Goal: Task Accomplishment & Management: Use online tool/utility

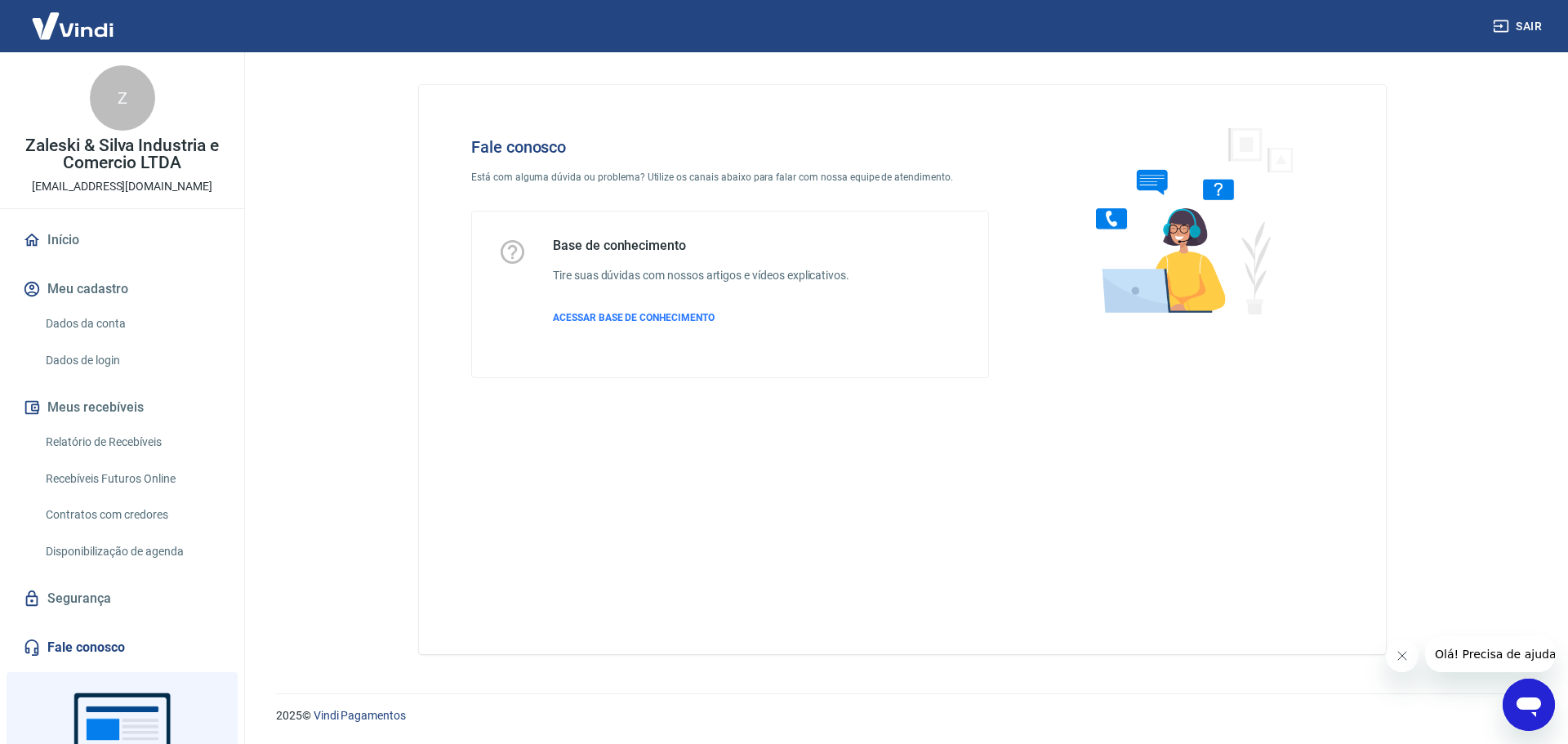
click at [122, 431] on link "Relatório de Recebíveis" at bounding box center [131, 441] width 185 height 33
click at [120, 451] on link "Relatório de Recebíveis" at bounding box center [131, 441] width 185 height 33
